Goal: Information Seeking & Learning: Learn about a topic

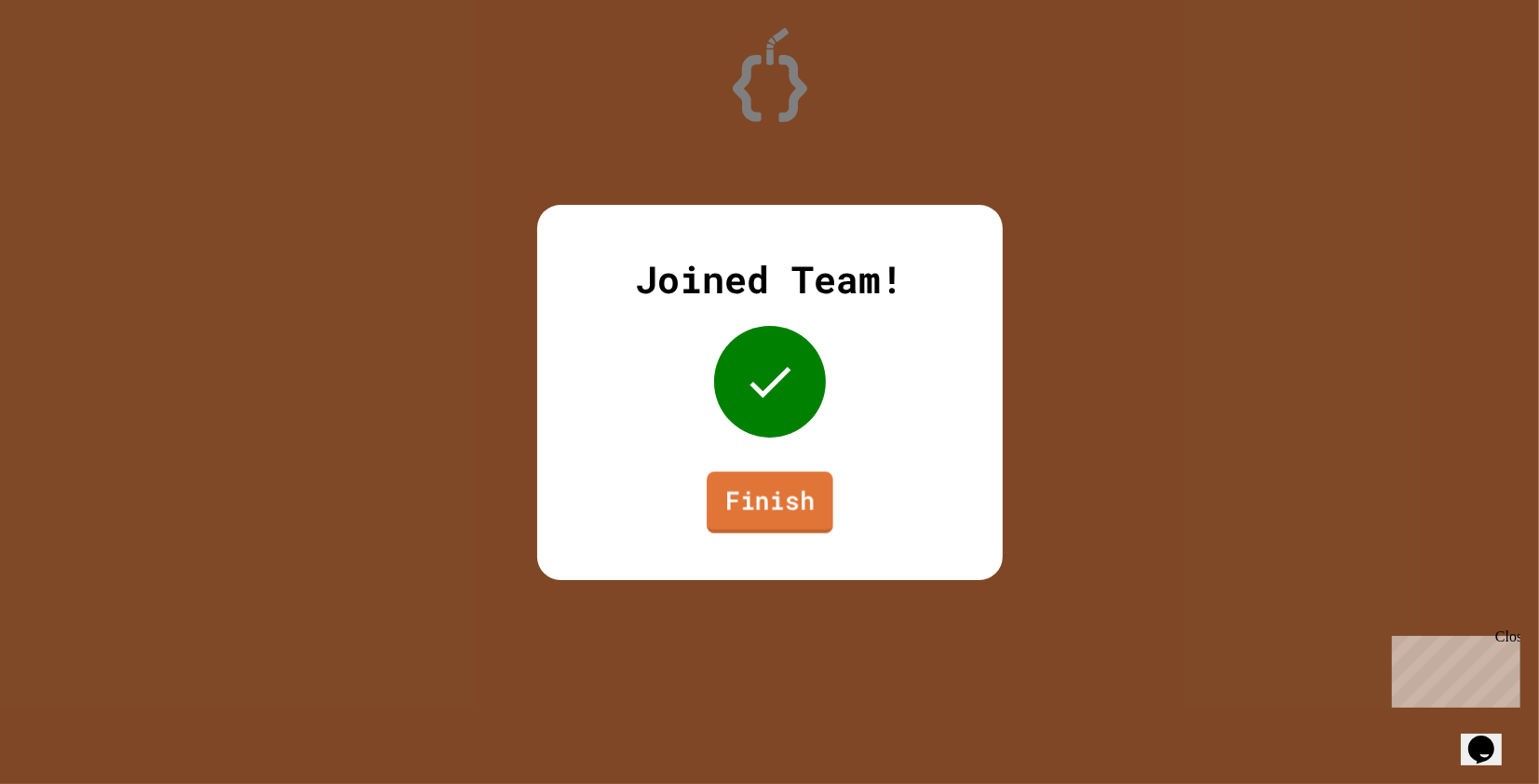
click at [750, 502] on link "Finish" at bounding box center [770, 501] width 127 height 61
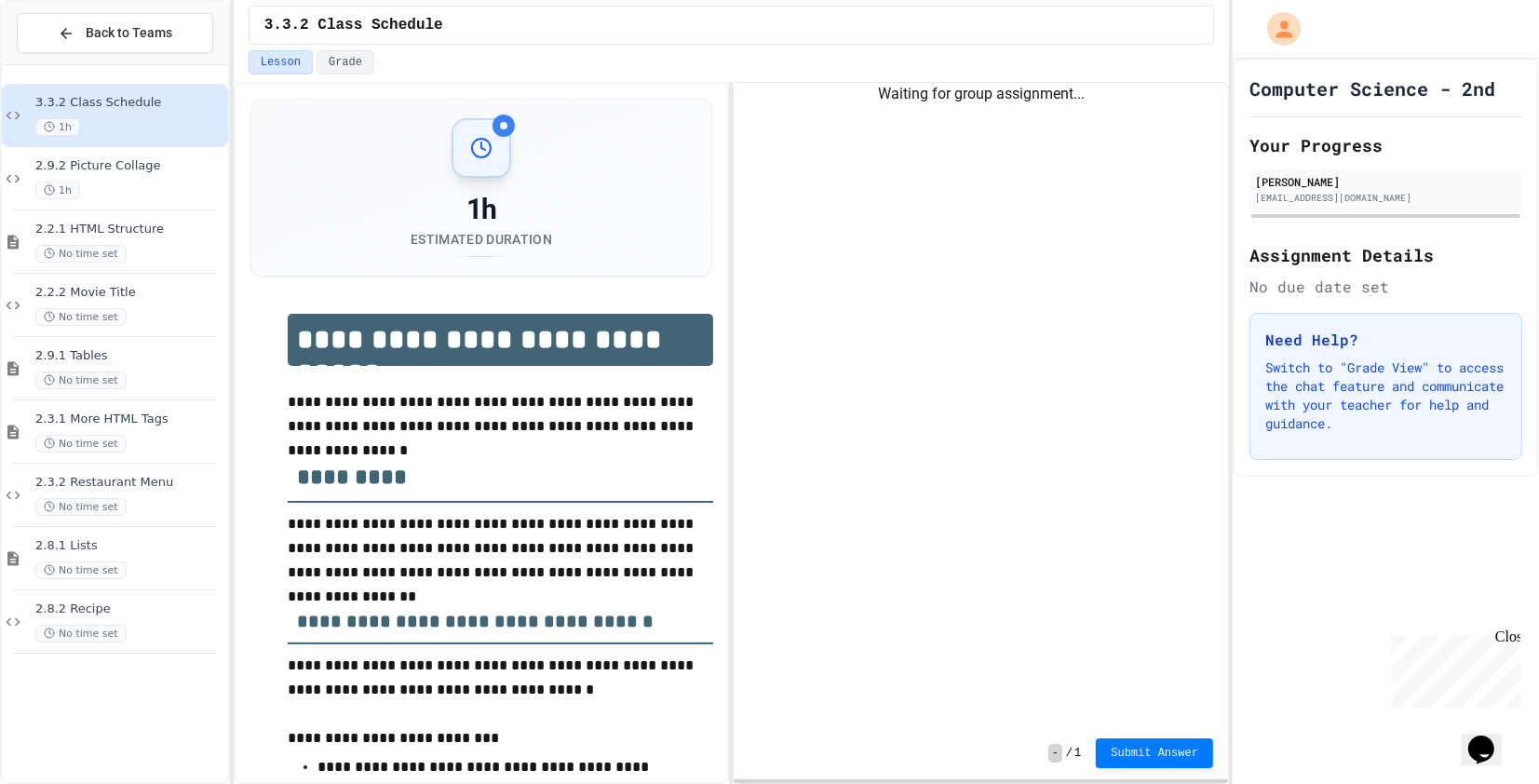
drag, startPoint x: 1505, startPoint y: 639, endPoint x: 2893, endPoint y: 1264, distance: 1522.2
click at [1505, 639] on div "Close" at bounding box center [1506, 640] width 24 height 24
click at [346, 55] on button "Grade" at bounding box center [345, 62] width 57 height 24
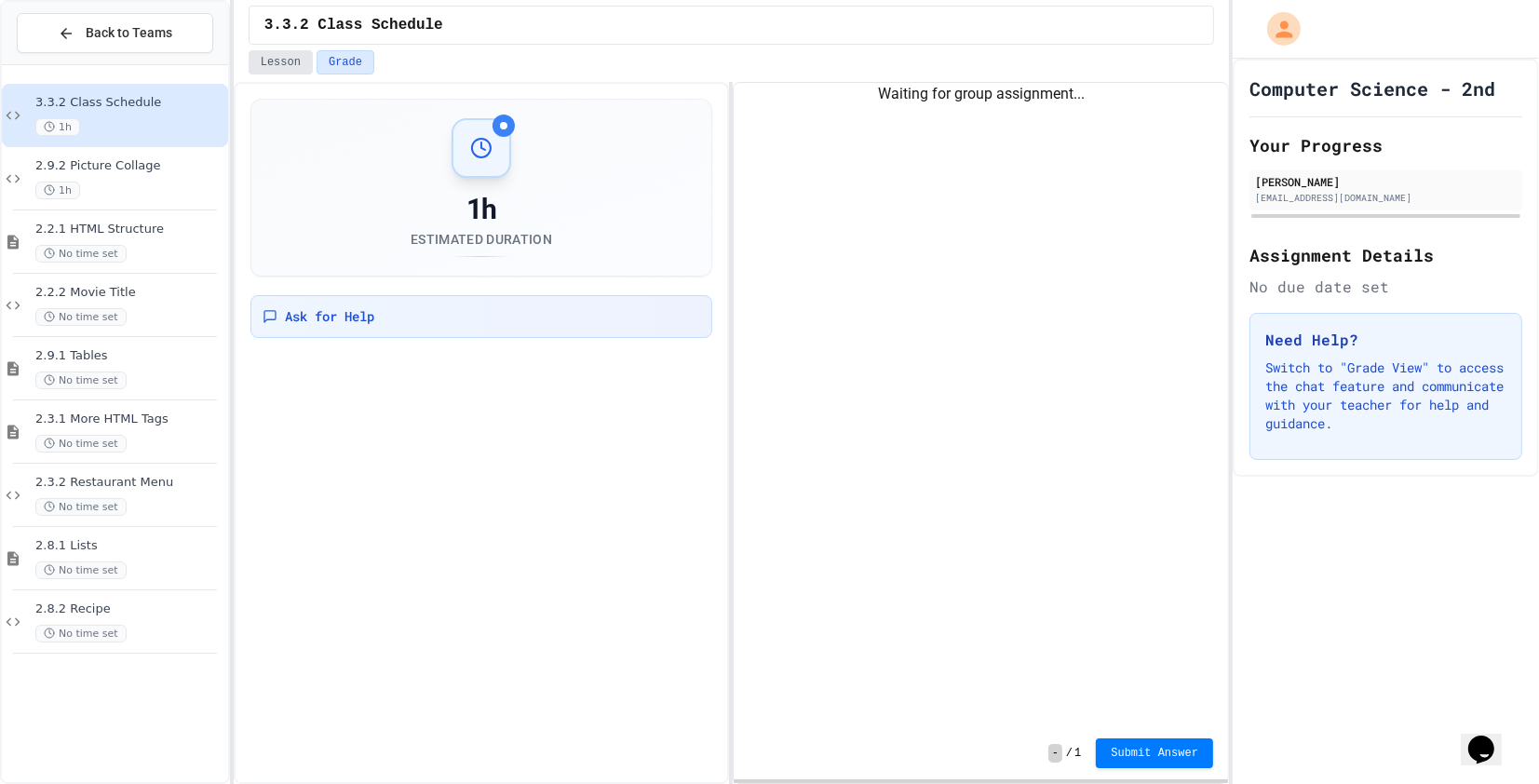
click at [280, 69] on button "Lesson" at bounding box center [280, 62] width 64 height 24
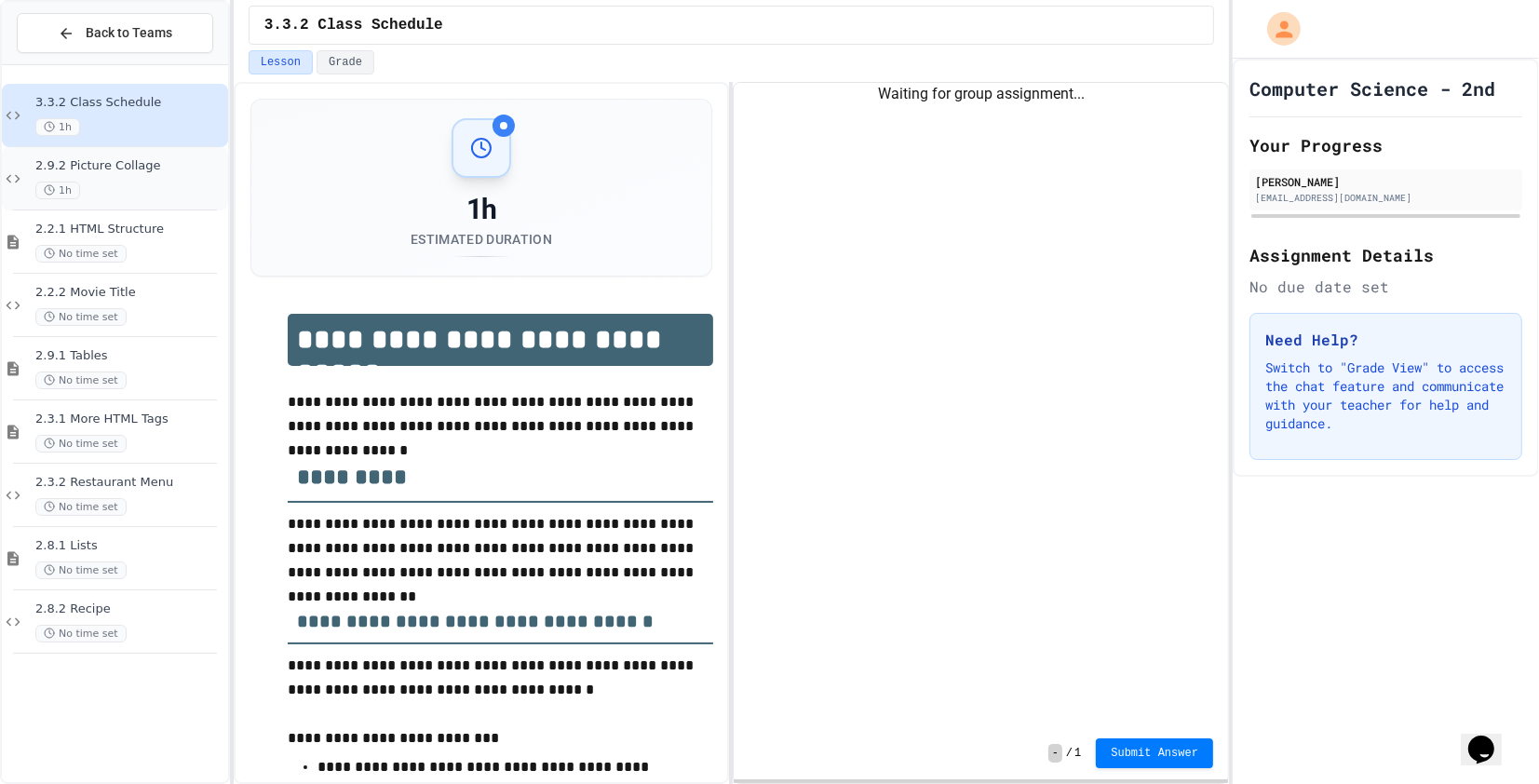
click at [163, 183] on div "1h" at bounding box center [130, 191] width 189 height 18
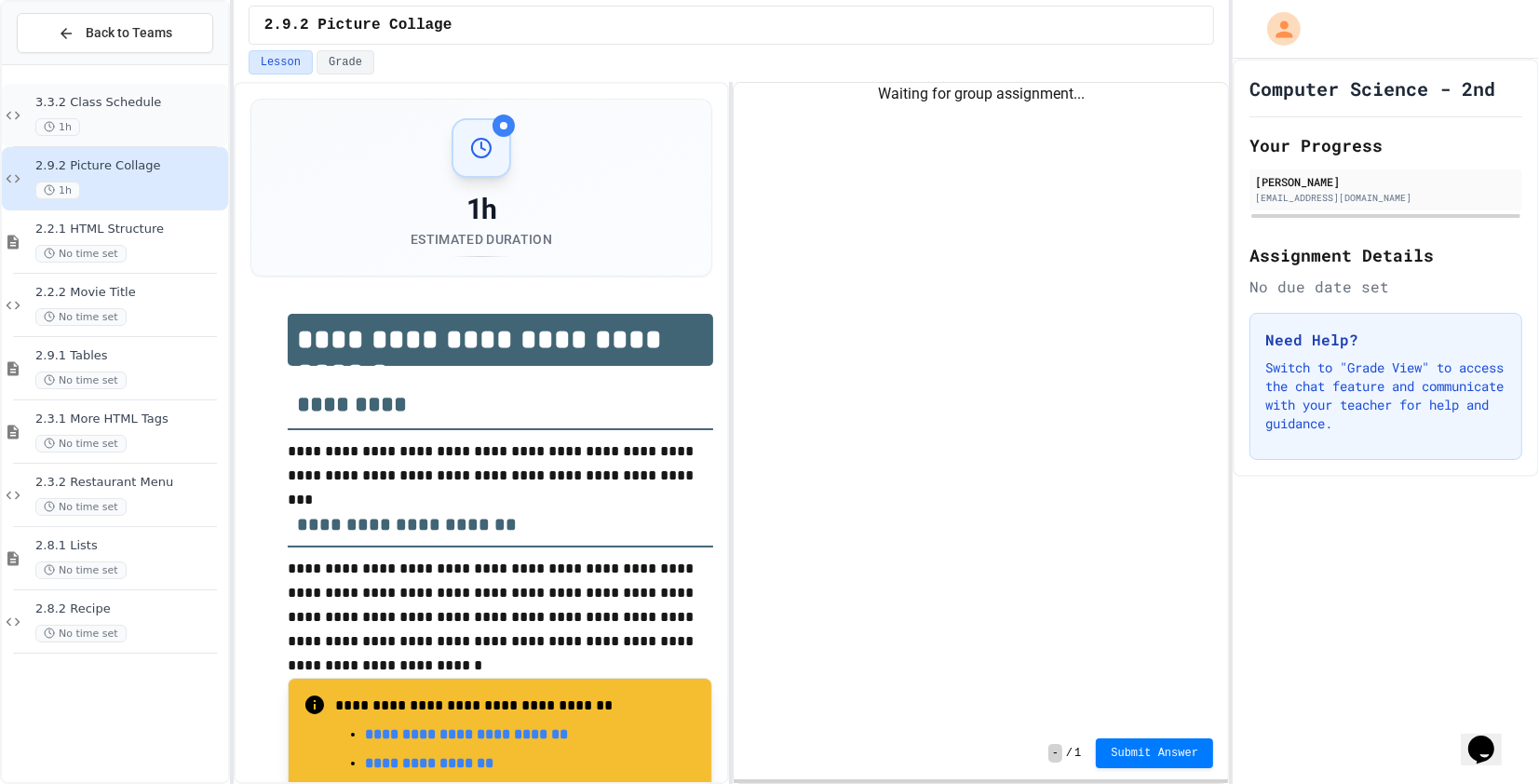
click at [186, 110] on span "3.3.2 Class Schedule" at bounding box center [130, 103] width 189 height 16
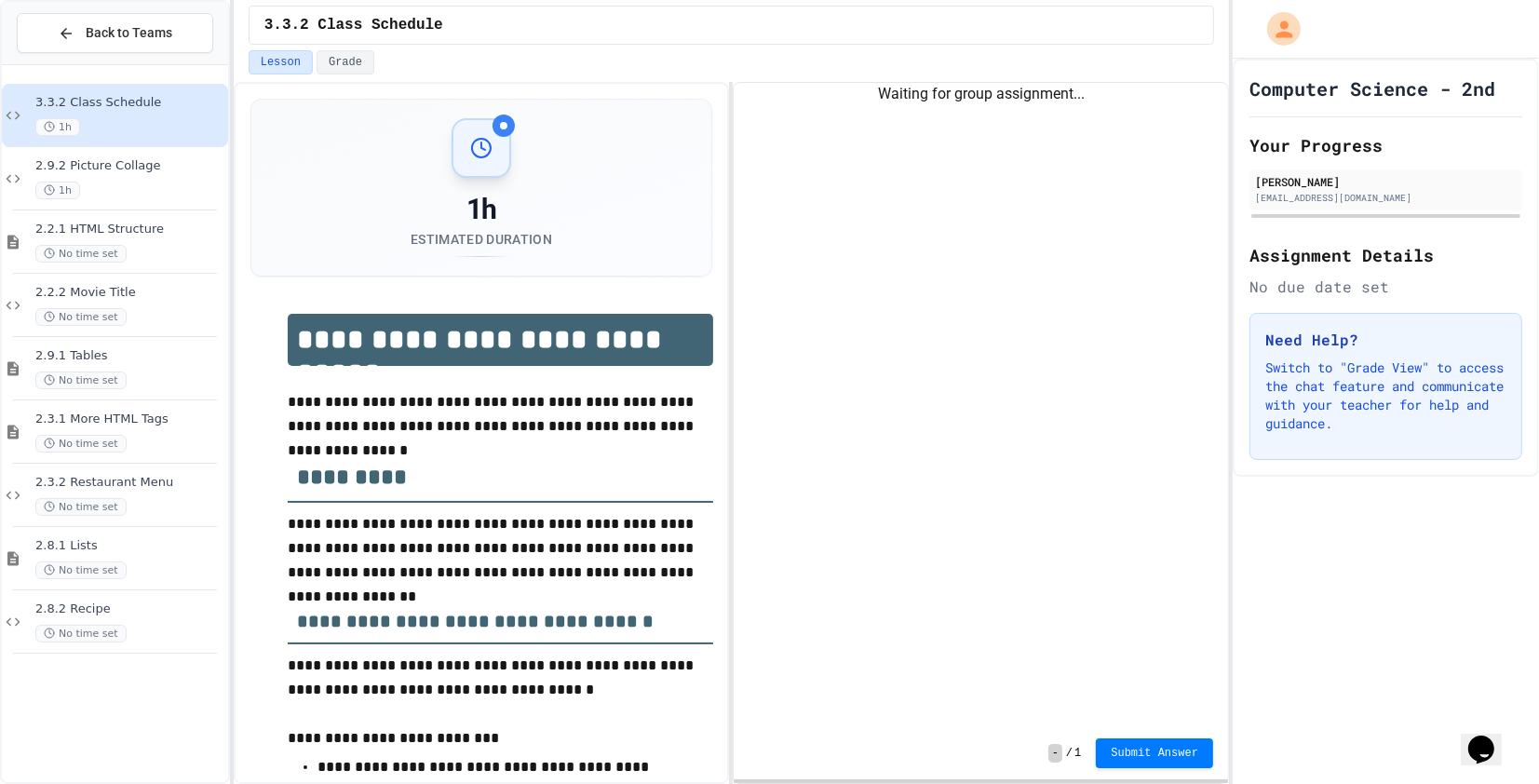
click at [952, 128] on div "Waiting for group assignment..." at bounding box center [981, 405] width 495 height 645
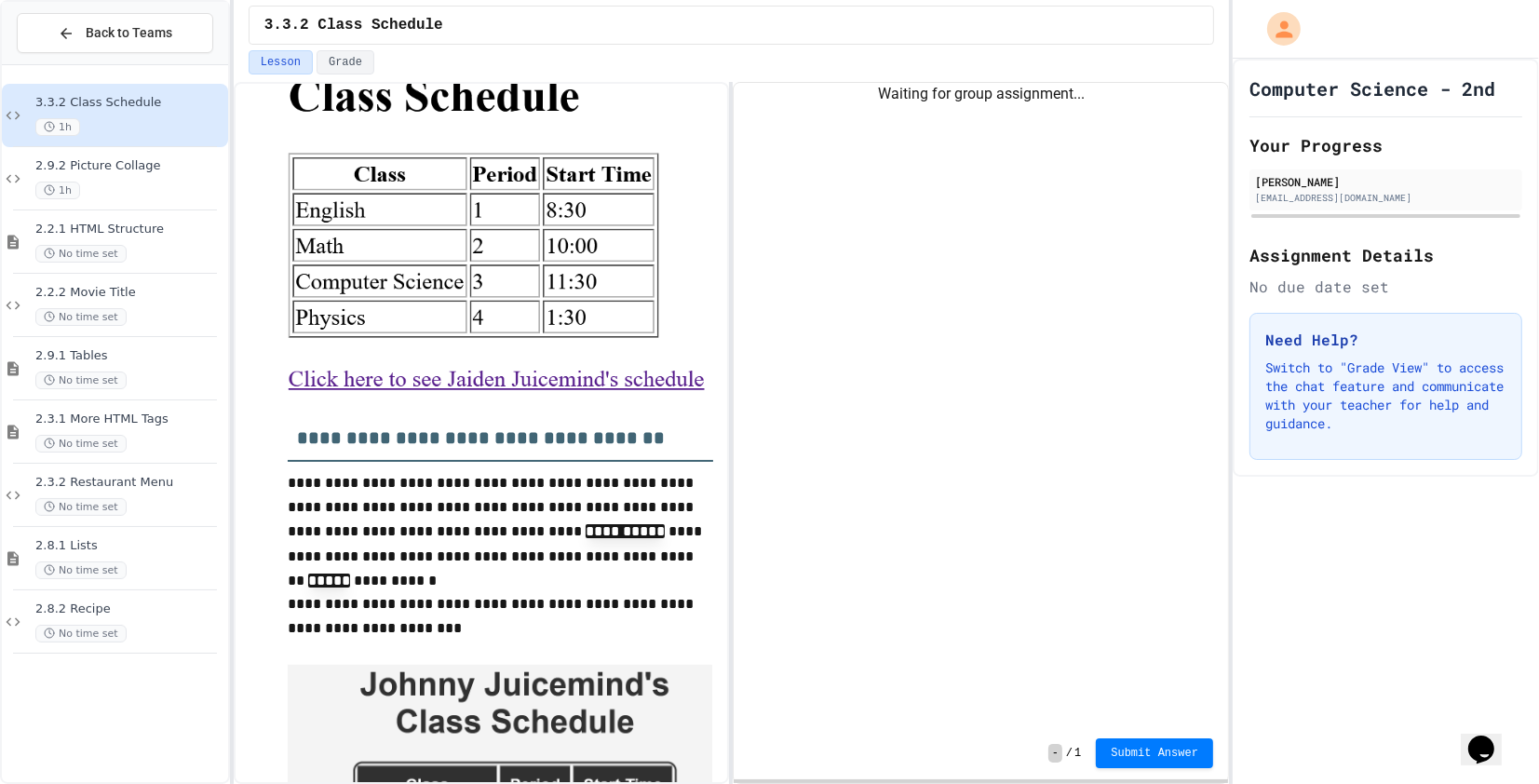
click at [544, 378] on img at bounding box center [500, 208] width 425 height 387
click at [326, 377] on img at bounding box center [500, 208] width 425 height 387
click at [508, 387] on img at bounding box center [500, 208] width 425 height 387
drag, startPoint x: 473, startPoint y: 383, endPoint x: 581, endPoint y: 390, distance: 108.2
click at [575, 390] on img at bounding box center [500, 208] width 425 height 387
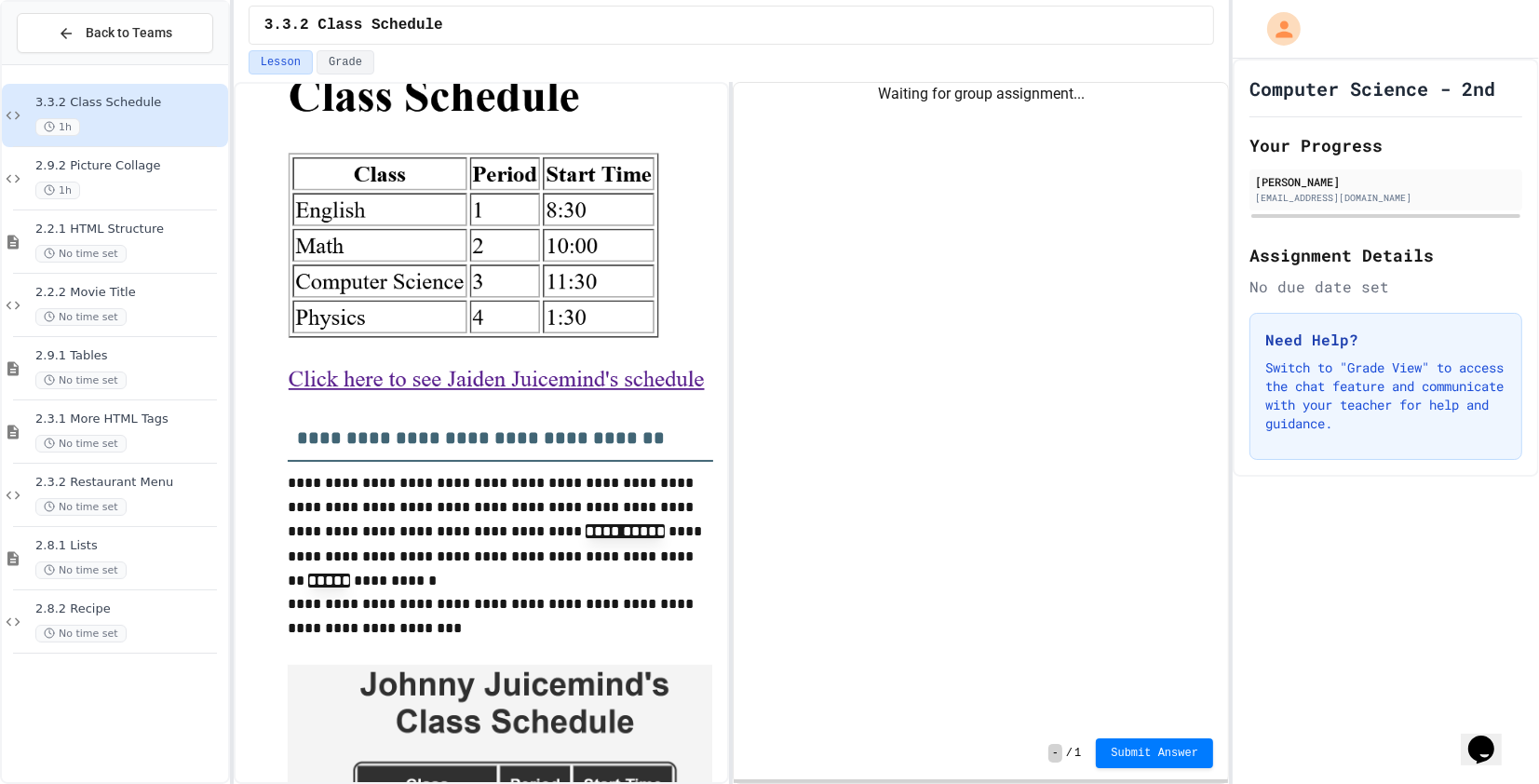
click at [587, 390] on img at bounding box center [500, 208] width 425 height 387
click at [506, 397] on img at bounding box center [500, 208] width 425 height 387
